Goal: Task Accomplishment & Management: Manage account settings

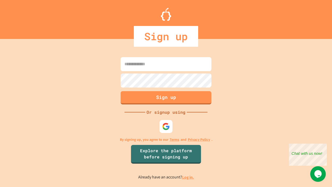
click at [188, 177] on link "Log in." at bounding box center [188, 176] width 12 height 5
